Goal: Register for event/course

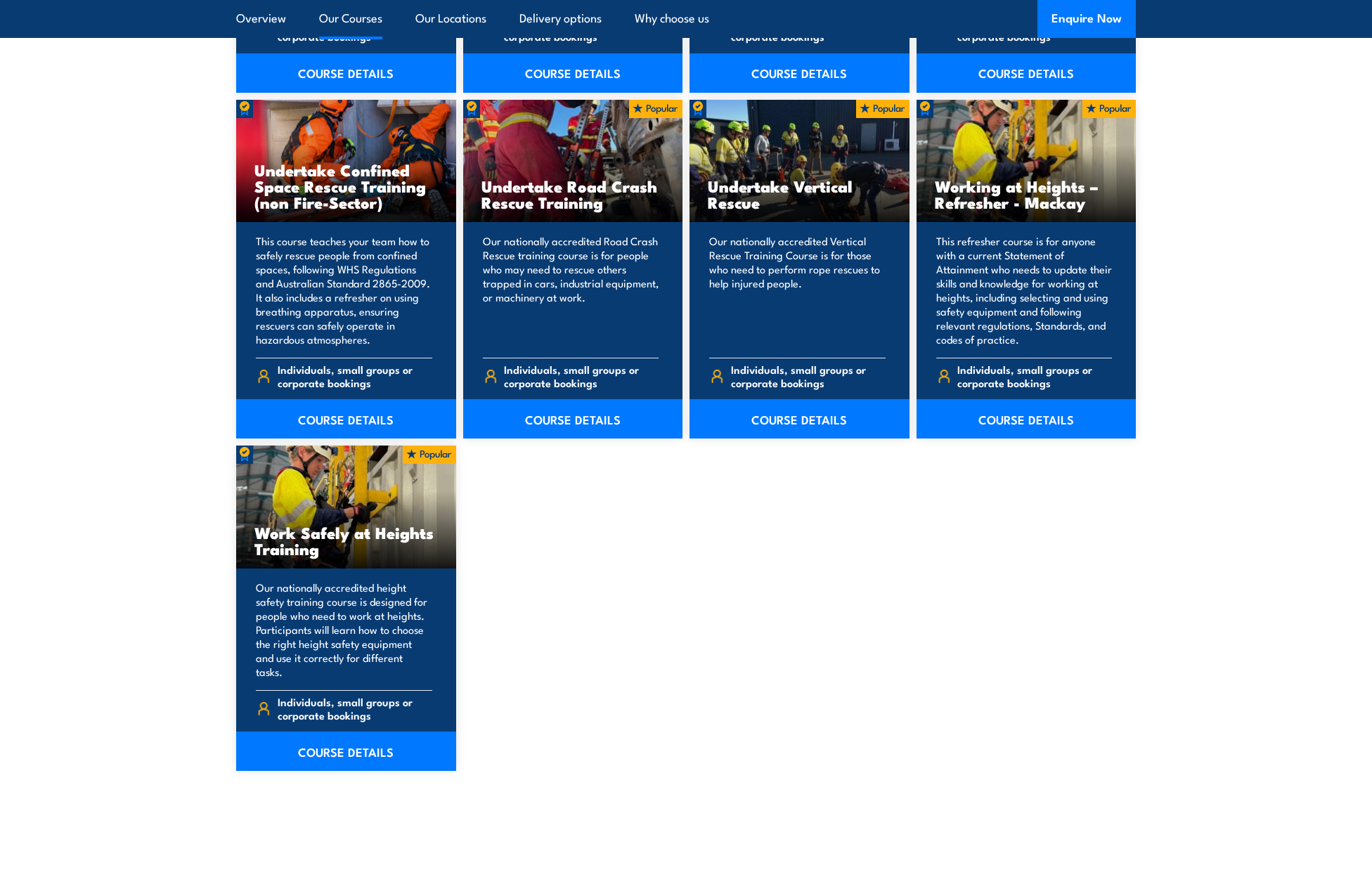
scroll to position [1475, 0]
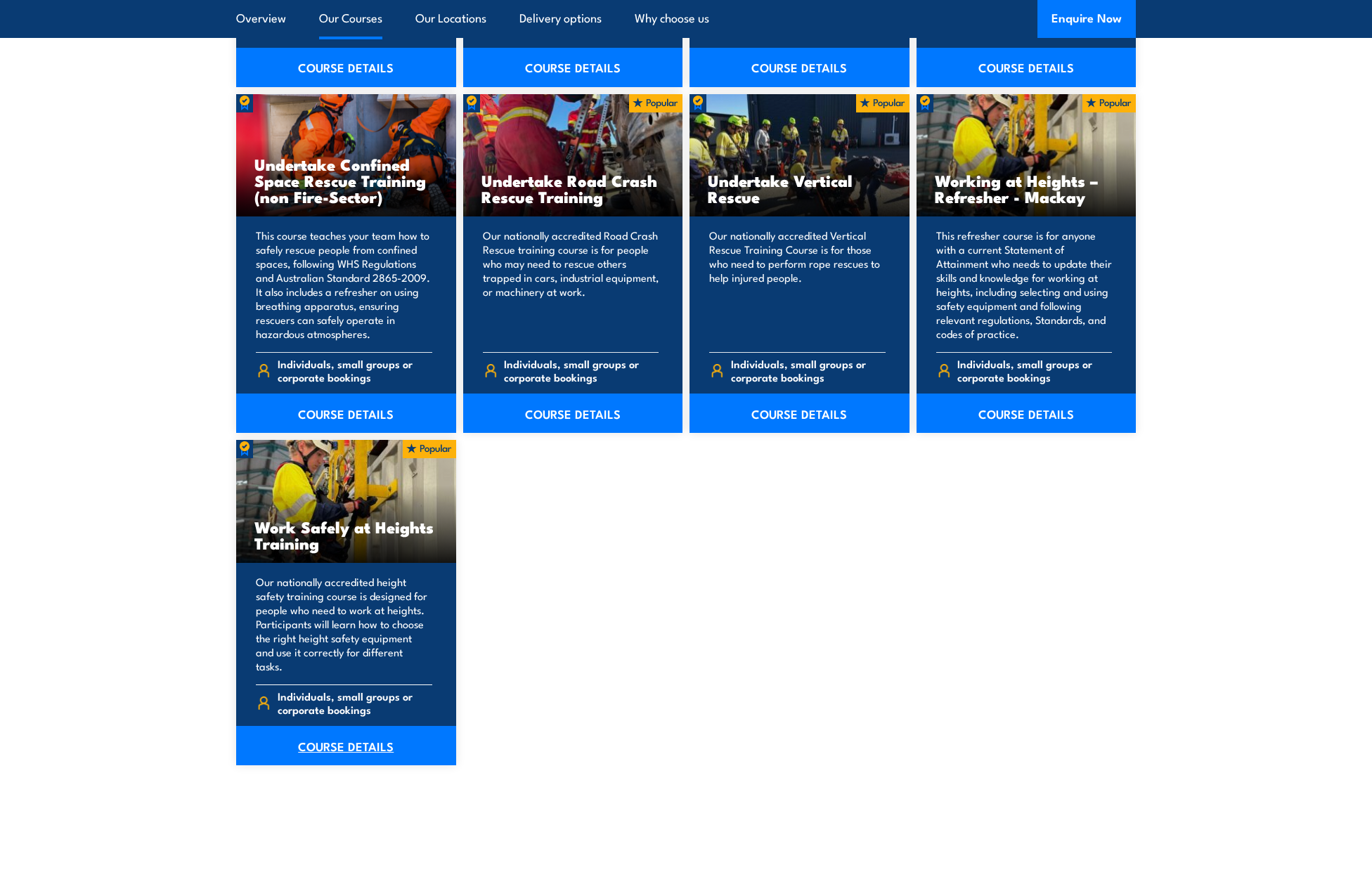
click at [352, 734] on link "COURSE DETAILS" at bounding box center [346, 745] width 220 height 40
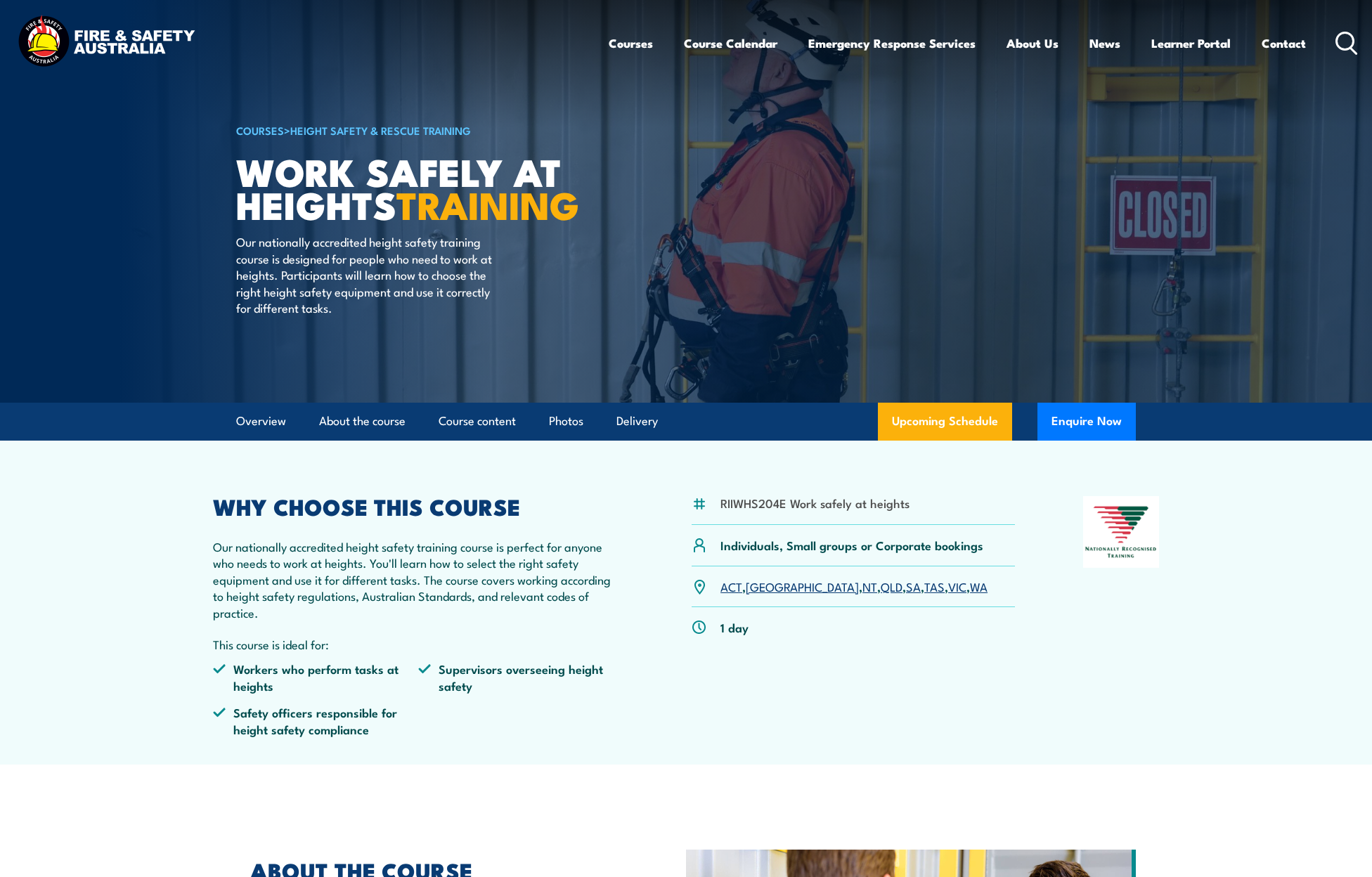
click at [770, 580] on link "[GEOGRAPHIC_DATA]" at bounding box center [802, 586] width 113 height 17
click at [762, 588] on link "[GEOGRAPHIC_DATA]" at bounding box center [802, 586] width 113 height 17
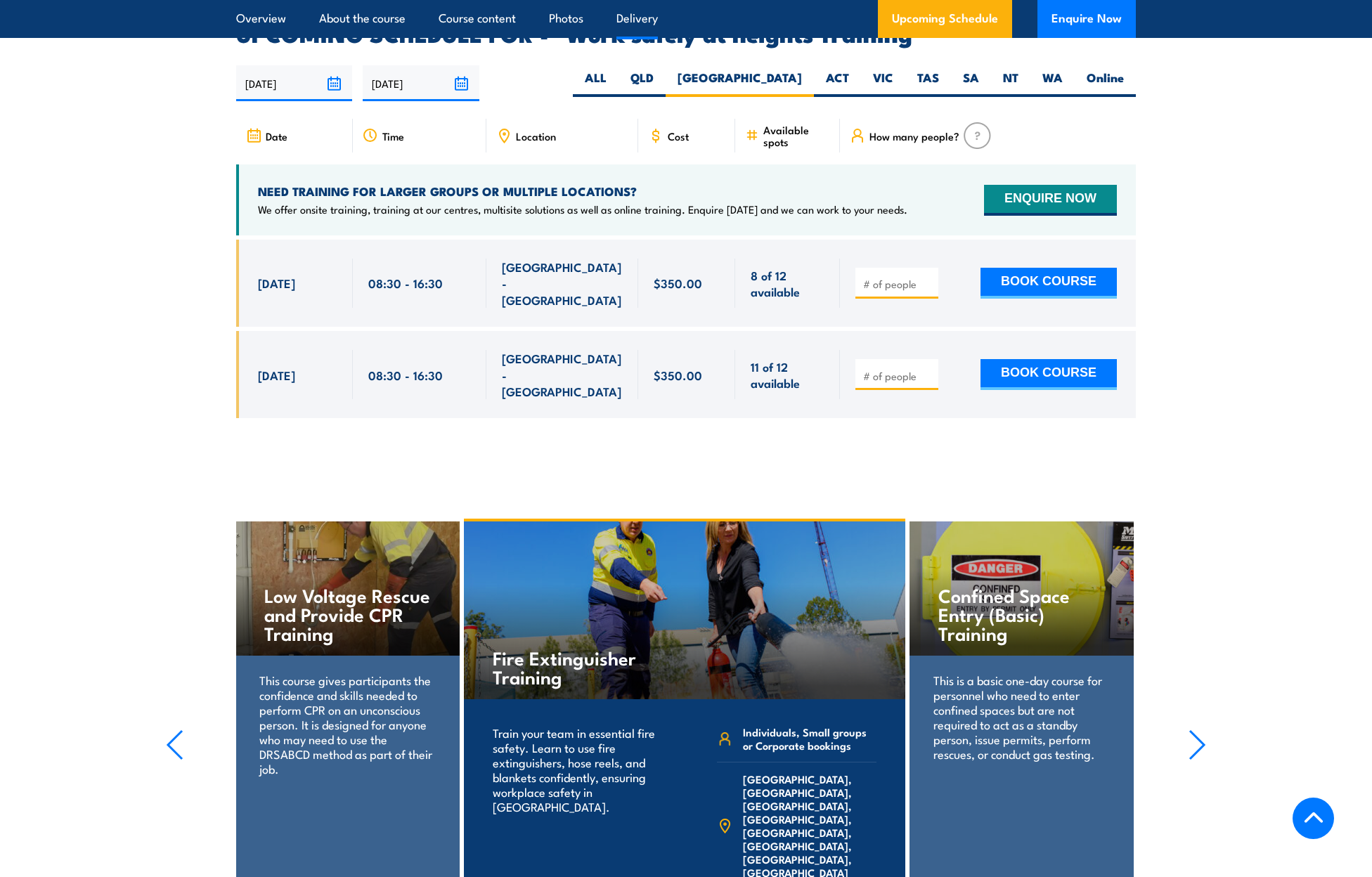
scroll to position [2236, 0]
